Goal: Find specific page/section: Find specific page/section

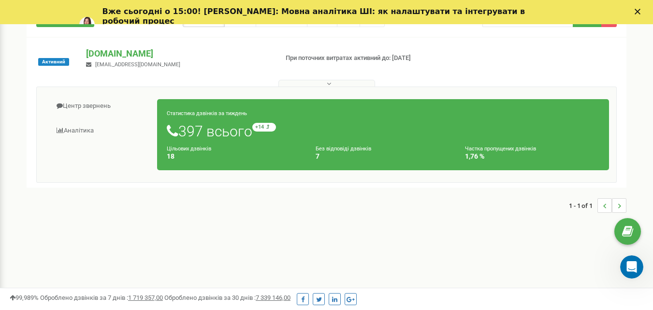
scroll to position [97, 0]
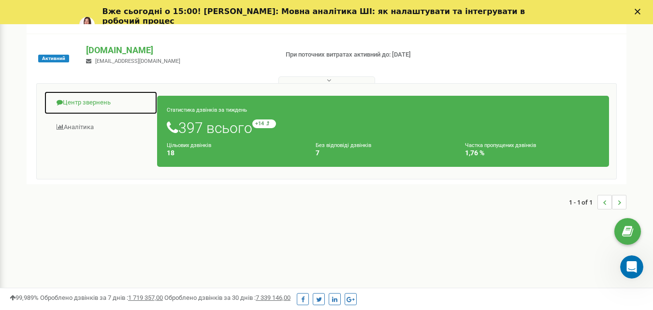
click at [95, 102] on link "Центр звернень" at bounding box center [101, 103] width 114 height 24
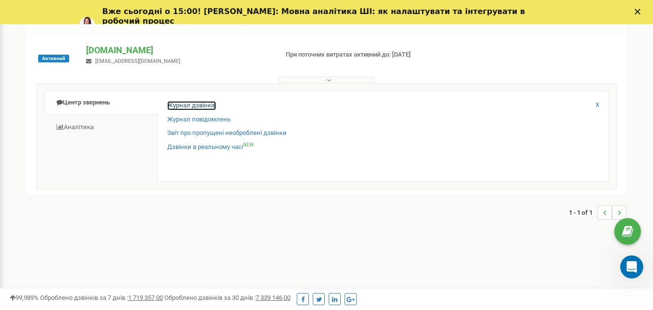
click at [184, 104] on link "Журнал дзвінків" at bounding box center [191, 105] width 49 height 9
click at [182, 145] on link "Дзвінки в реальному часі NEW" at bounding box center [210, 147] width 87 height 9
click at [181, 146] on link "Дзвінки в реальному часі NEW" at bounding box center [210, 147] width 87 height 9
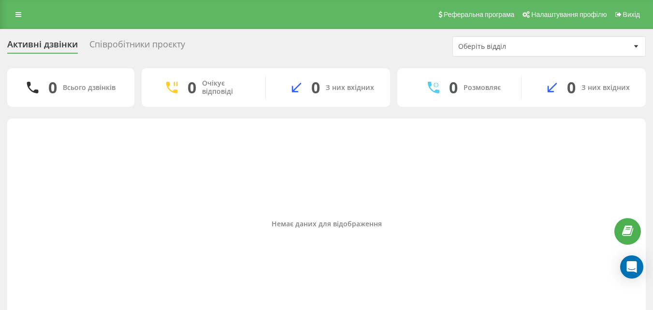
click at [113, 42] on div "Співробітники проєкту" at bounding box center [137, 46] width 96 height 15
